Goal: Register for event/course

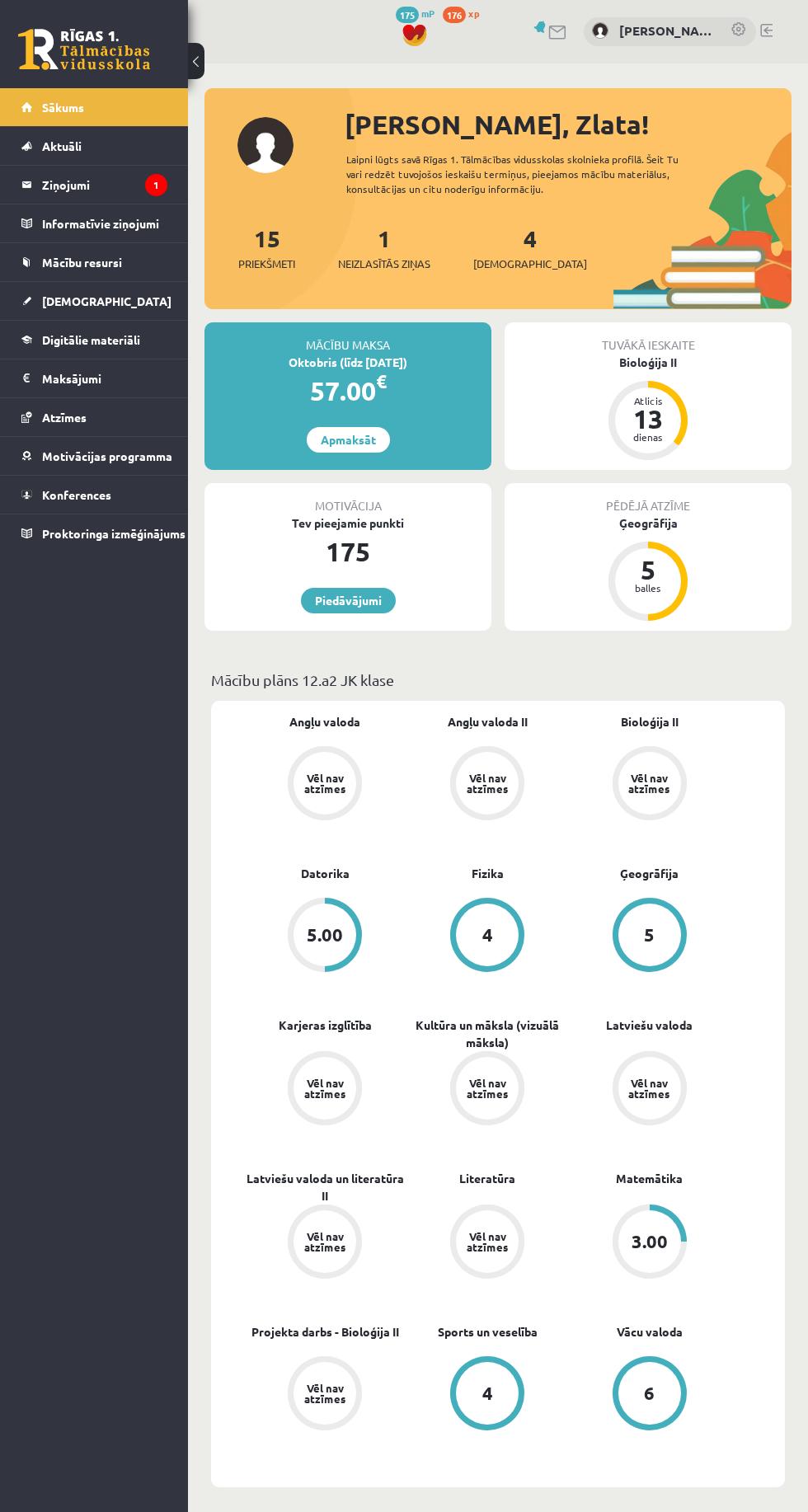
click at [69, 163] on link "Aktuāli" at bounding box center [94, 145] width 146 height 38
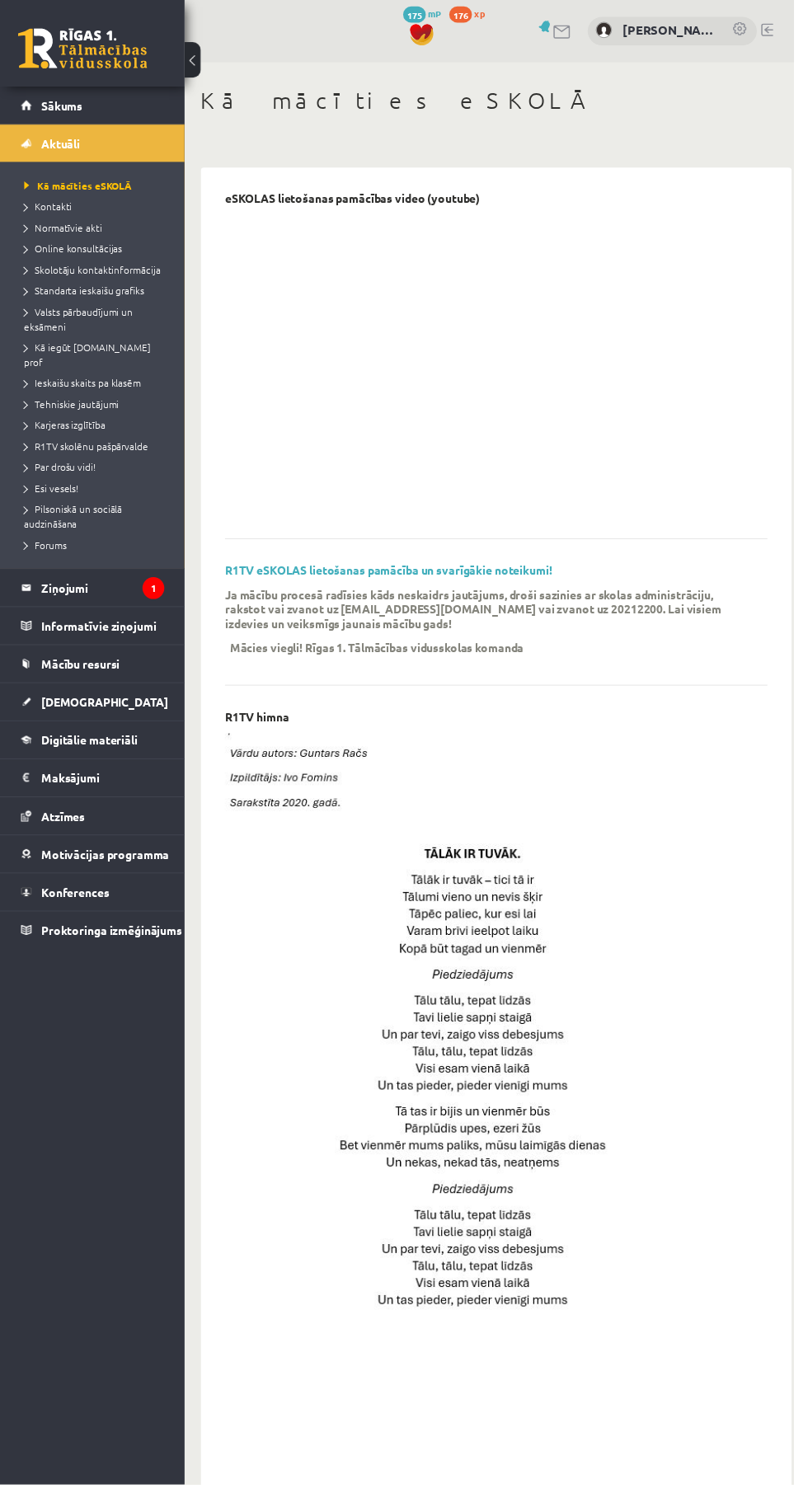
click at [73, 583] on legend "Ziņojumi 1" at bounding box center [104, 598] width 125 height 38
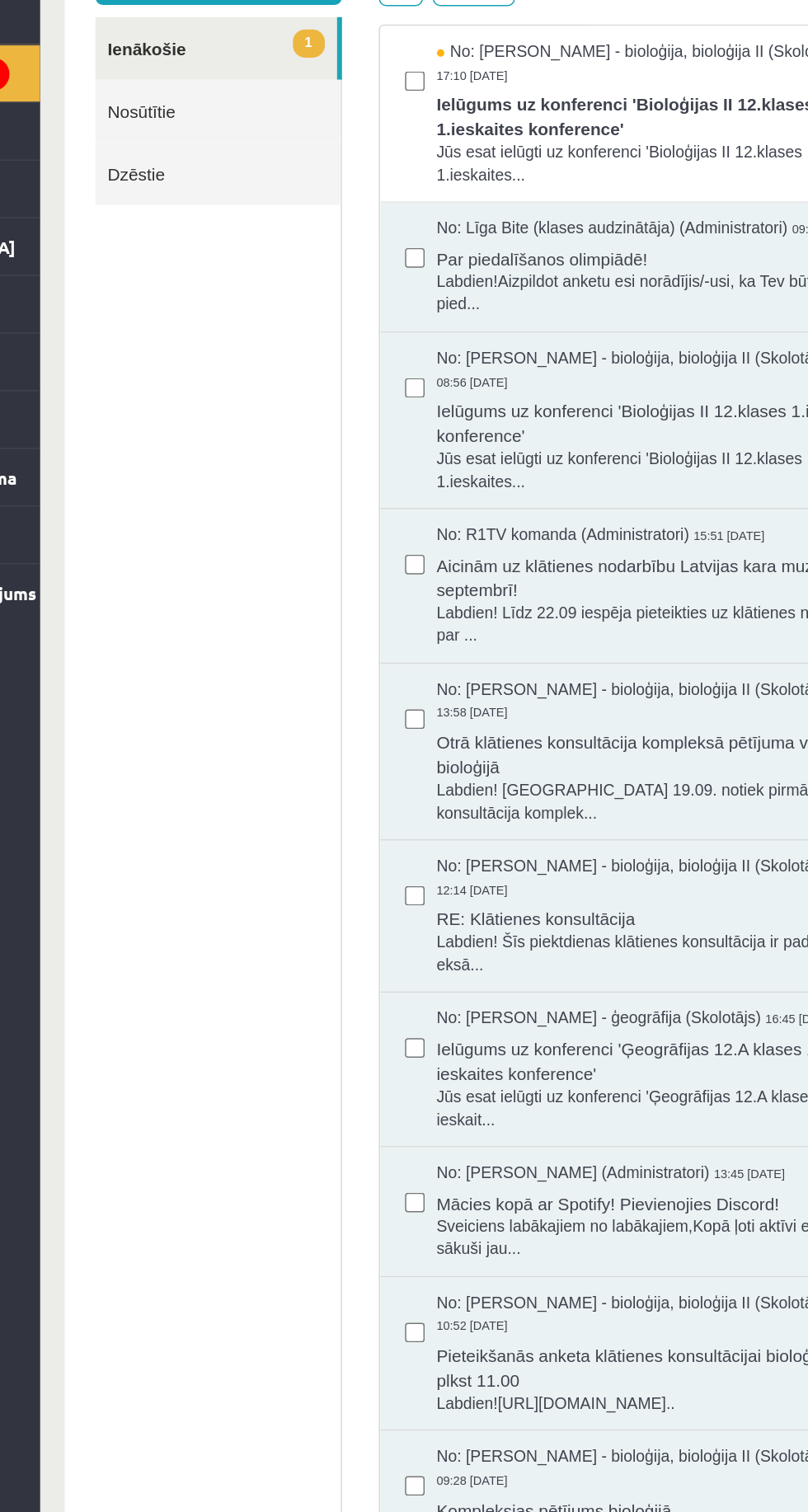
click at [514, 26] on span "Ielūgums uz konferenci 'Bioloģijas II 12.klases 1.ieskaites konference'" at bounding box center [455, 42] width 299 height 37
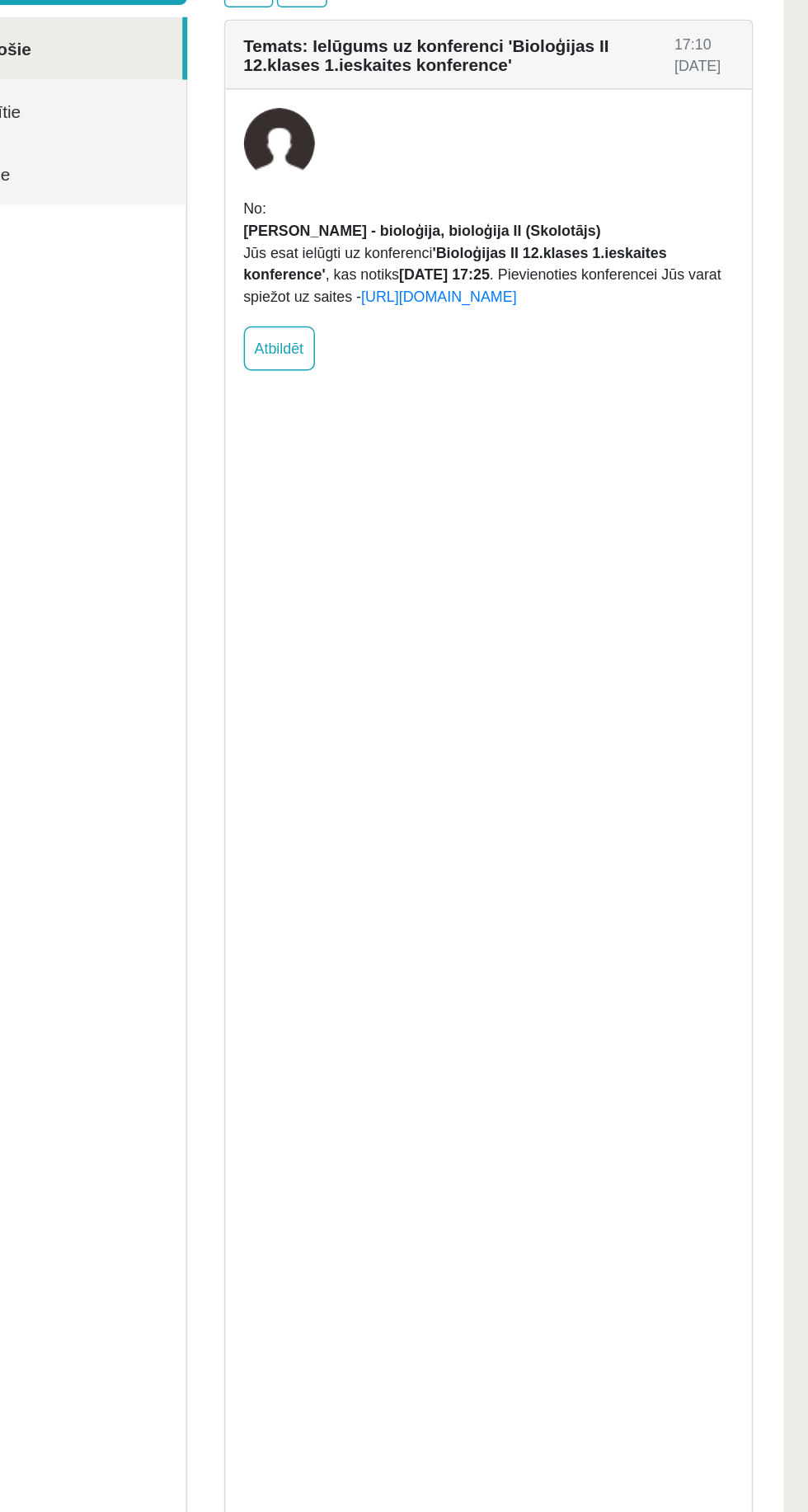
click at [311, 171] on link "https://eskola.r1tv.lv/conferences/4818/join" at bounding box center [258, 165] width 105 height 12
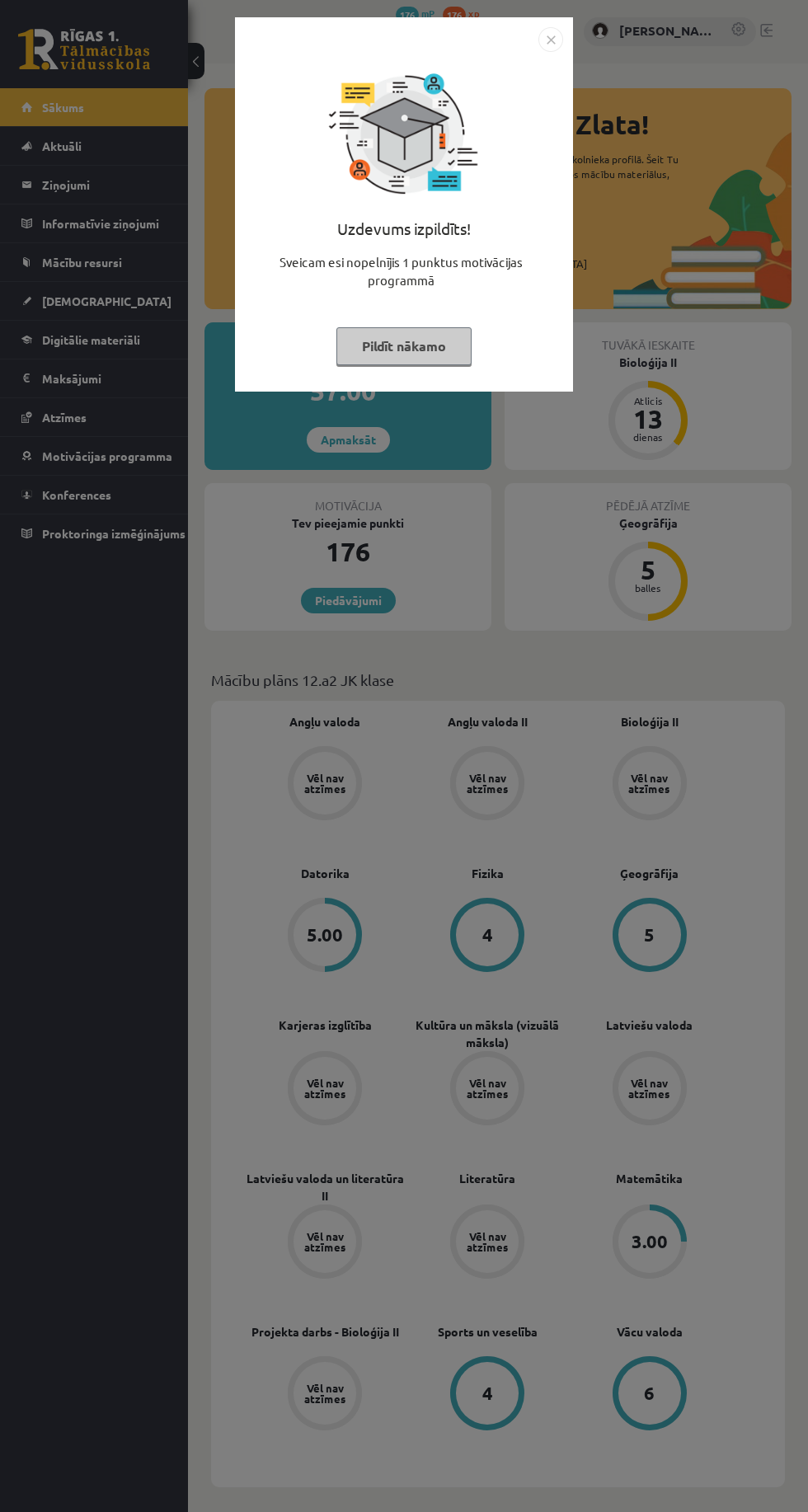
click at [555, 47] on img "Close" at bounding box center [551, 40] width 25 height 25
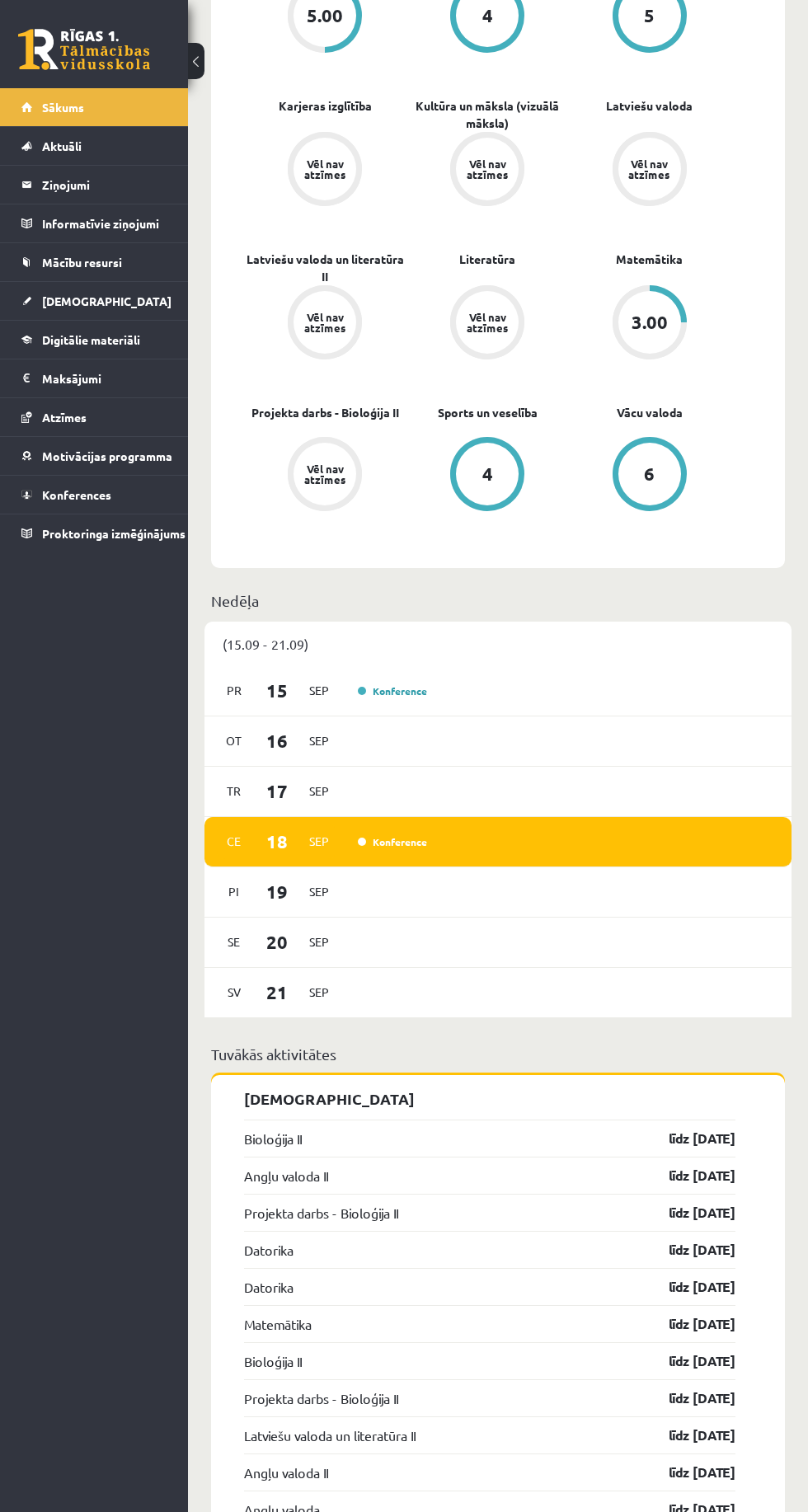
scroll to position [920, 0]
click at [459, 845] on div "[DATE] Konference" at bounding box center [498, 841] width 587 height 50
click at [399, 844] on link "Konference" at bounding box center [392, 841] width 69 height 13
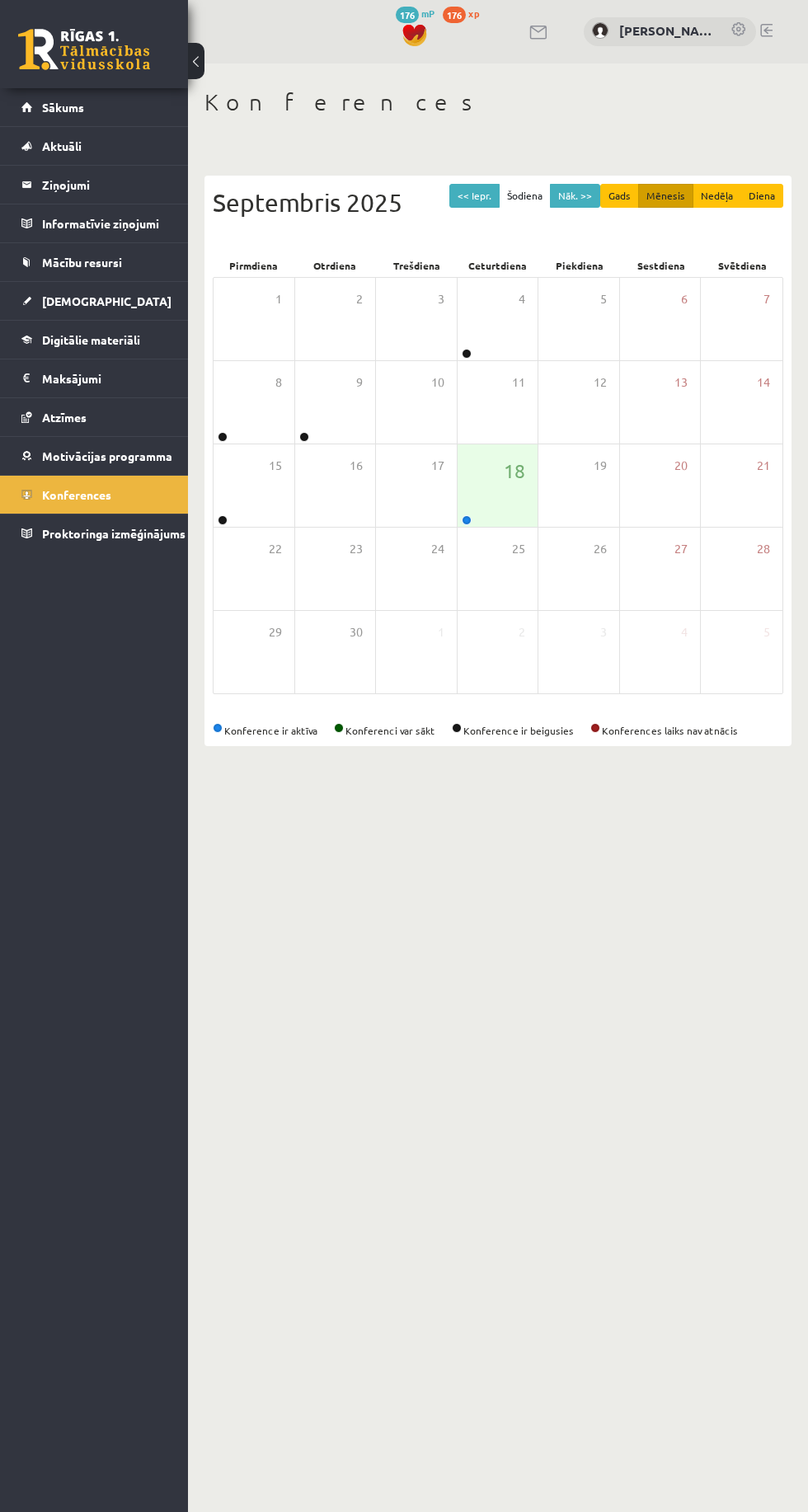
click at [500, 521] on div "18" at bounding box center [498, 485] width 81 height 83
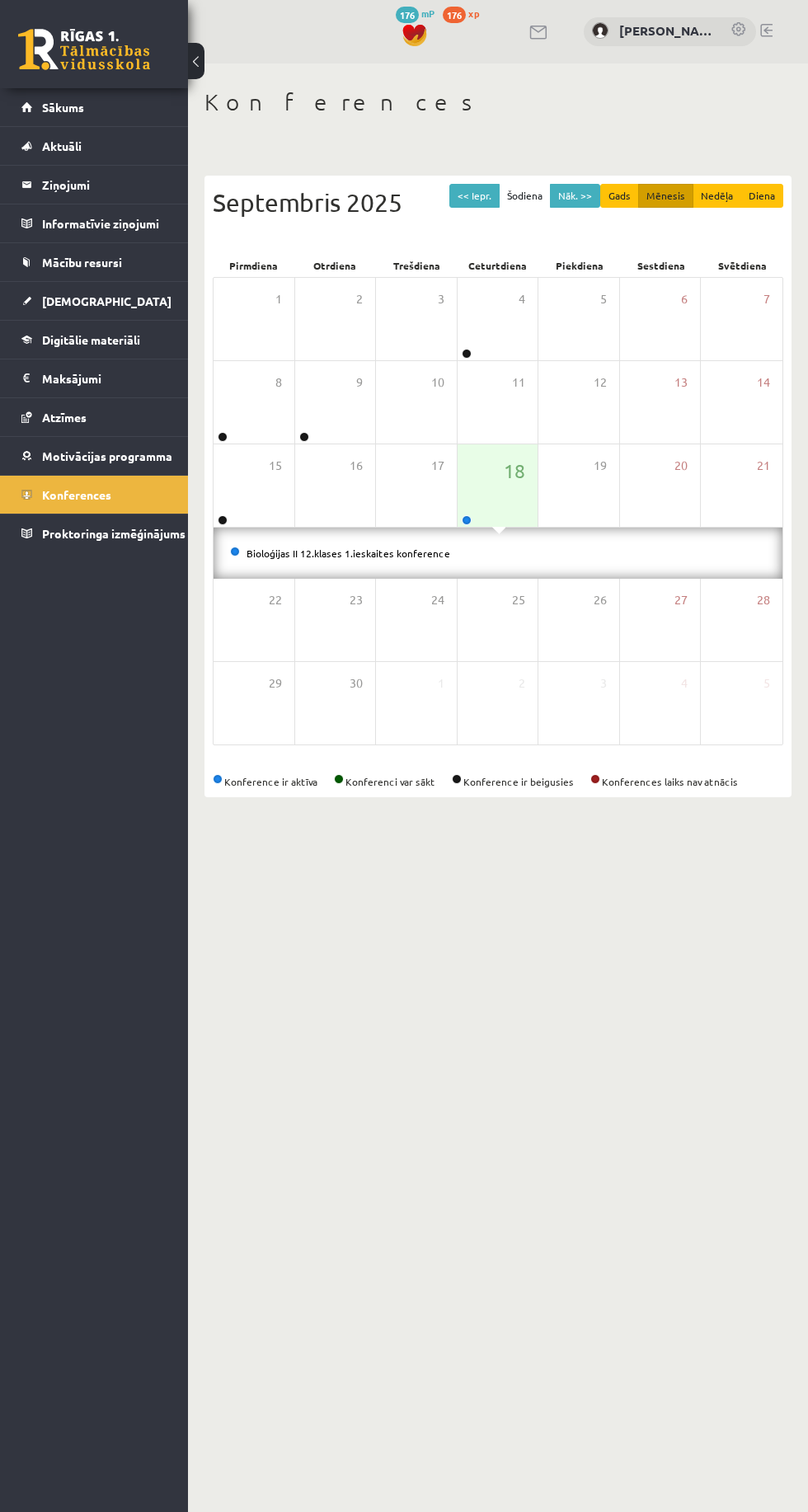
click at [411, 554] on link "Bioloģijas II 12.klases 1.ieskaites konference" at bounding box center [349, 553] width 203 height 13
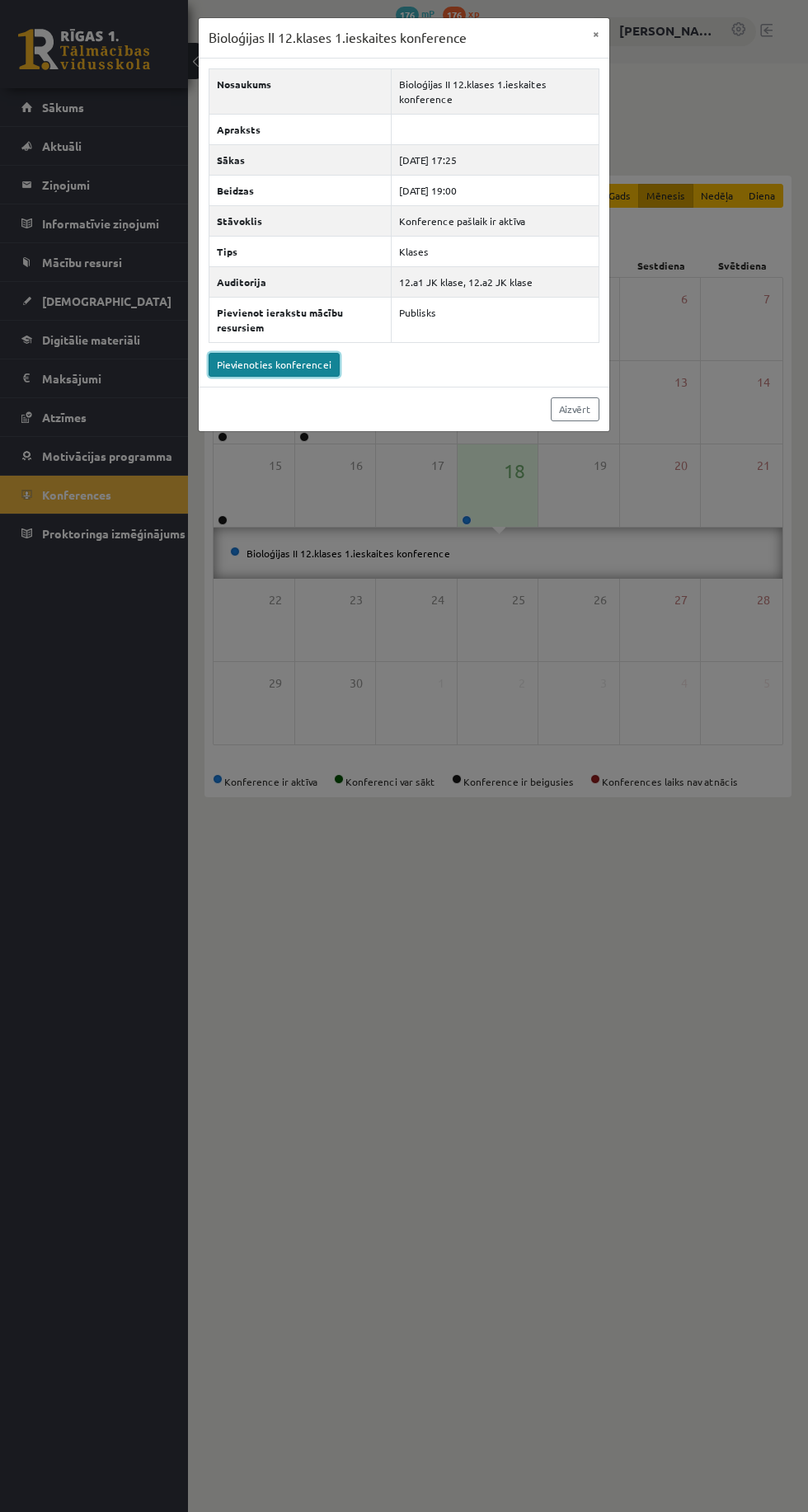
click at [307, 361] on link "Pievienoties konferencei" at bounding box center [274, 364] width 131 height 24
